Goal: Information Seeking & Learning: Learn about a topic

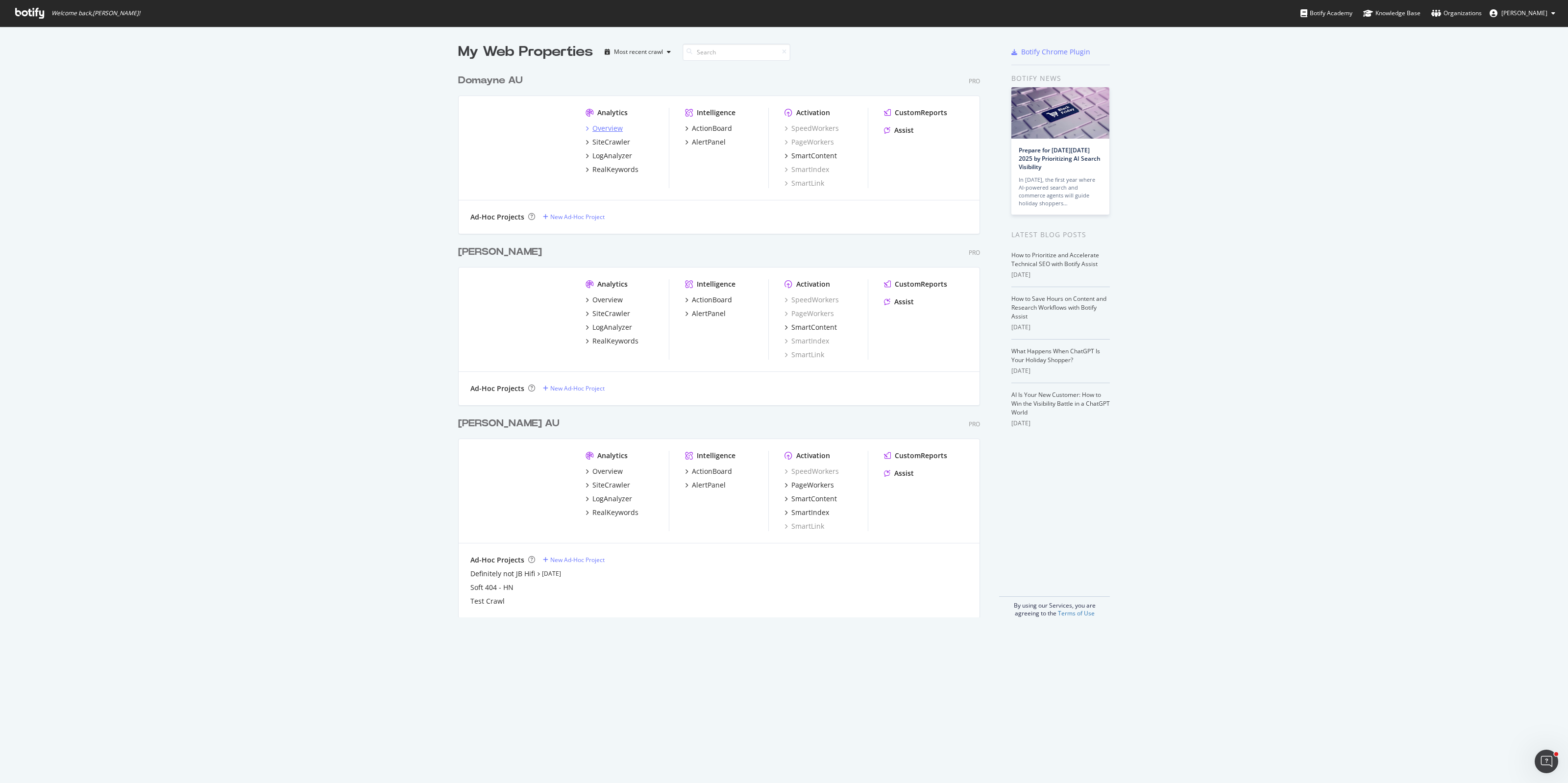
click at [601, 130] on div "Overview" at bounding box center [608, 128] width 30 height 10
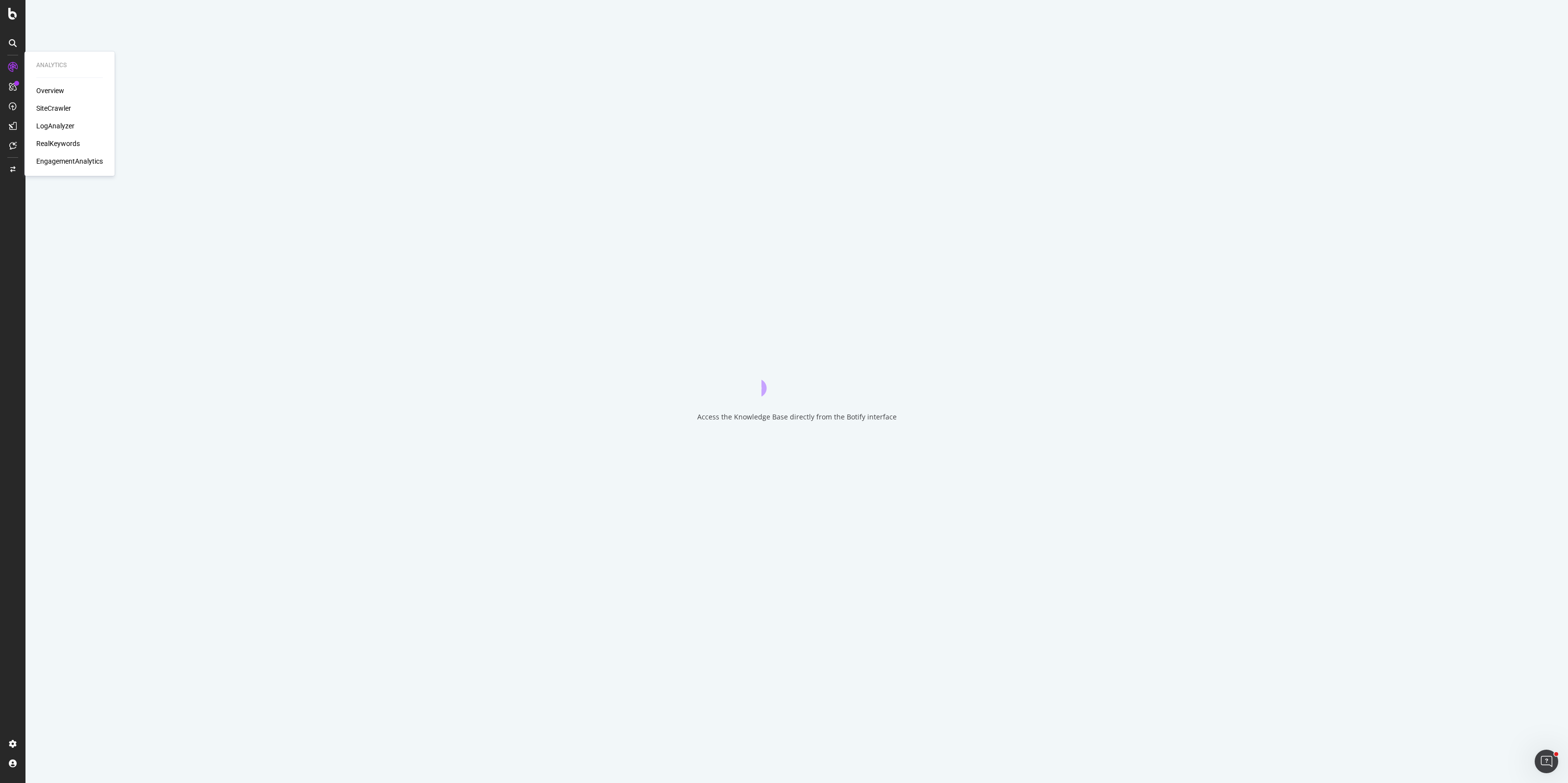
click at [57, 106] on div "SiteCrawler" at bounding box center [54, 108] width 34 height 10
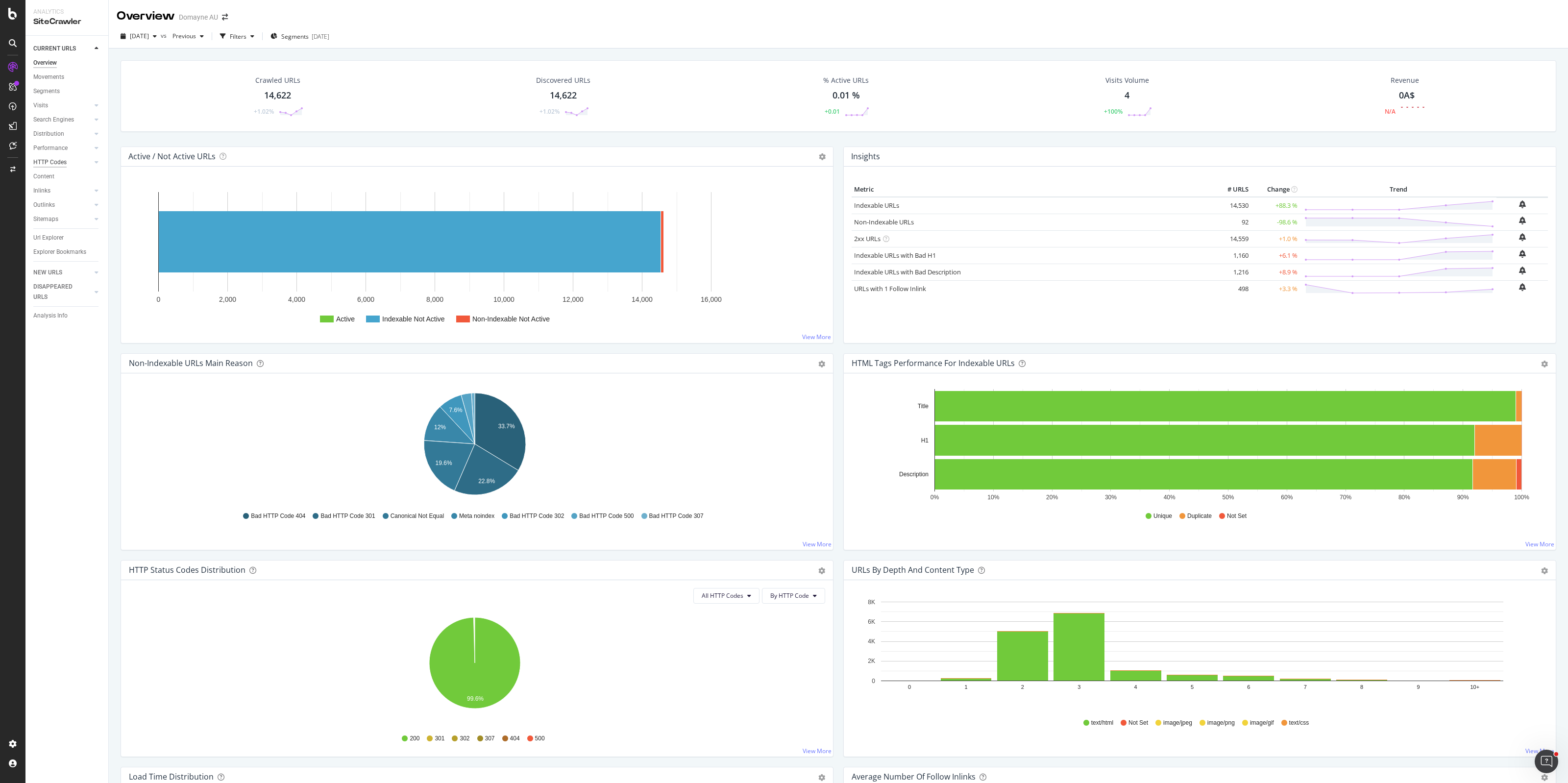
click at [62, 159] on div "HTTP Codes" at bounding box center [50, 162] width 33 height 10
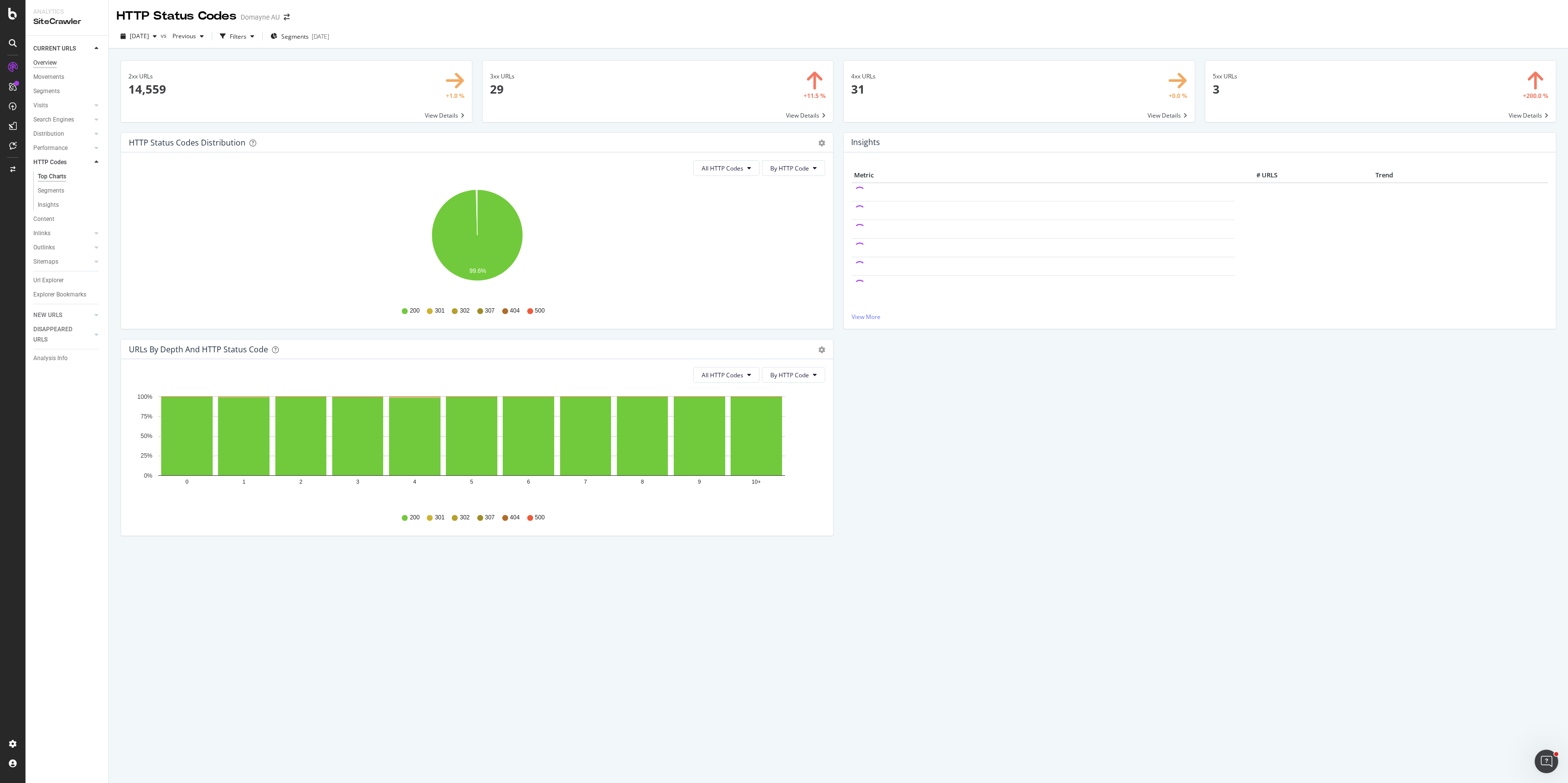
click at [52, 59] on div "Overview" at bounding box center [45, 63] width 23 height 10
